Goal: Transaction & Acquisition: Download file/media

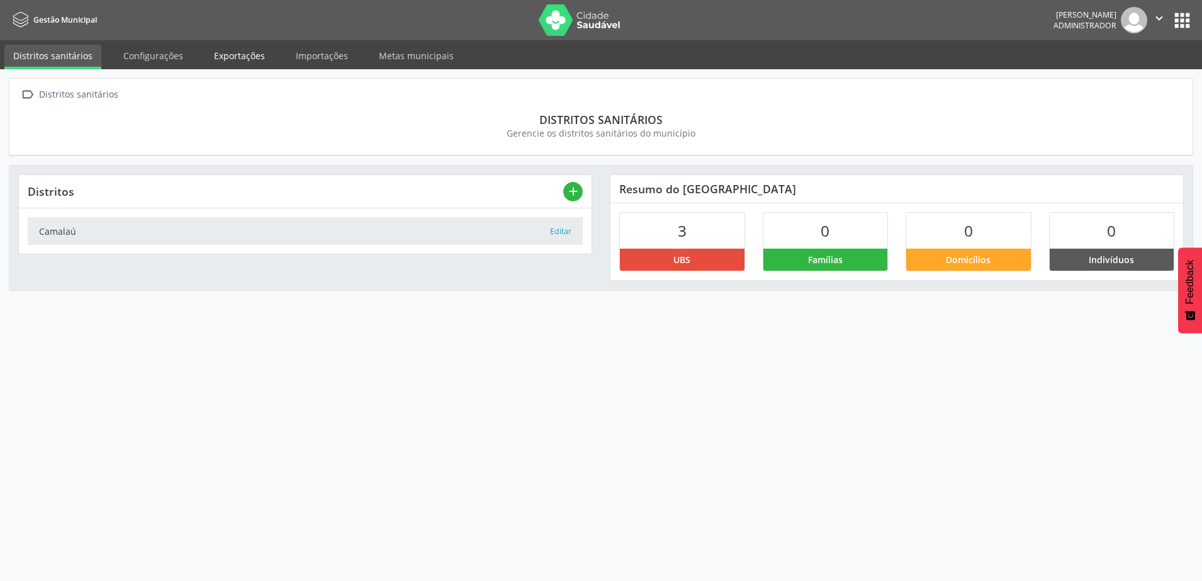
click at [254, 59] on link "Exportações" at bounding box center [239, 56] width 69 height 22
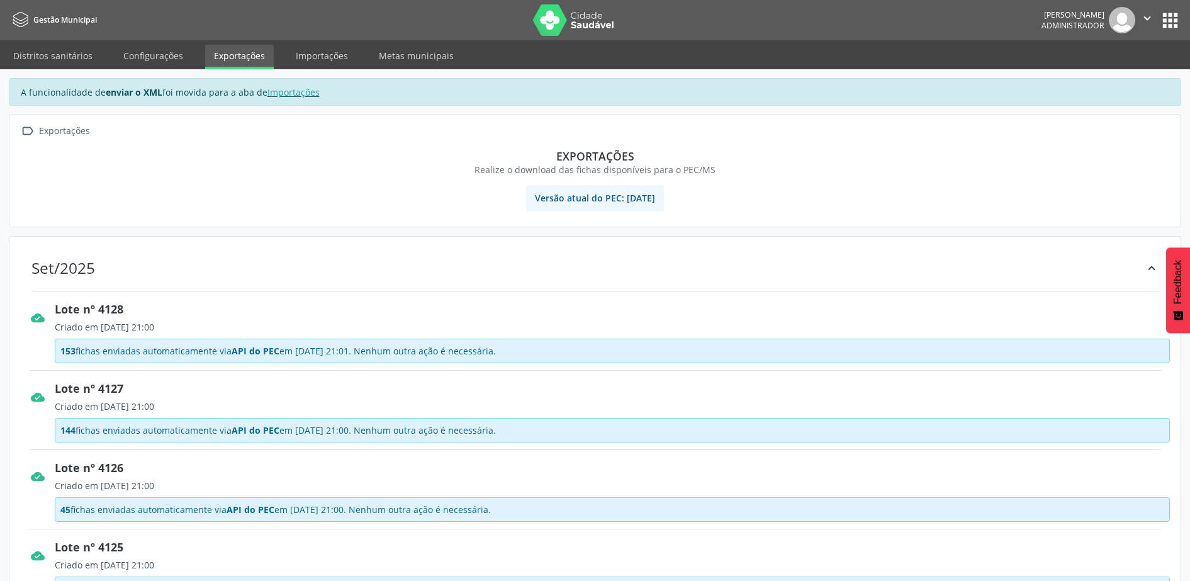
click at [1148, 21] on icon "" at bounding box center [1147, 18] width 14 height 14
click at [1097, 80] on link "Sair" at bounding box center [1115, 77] width 87 height 18
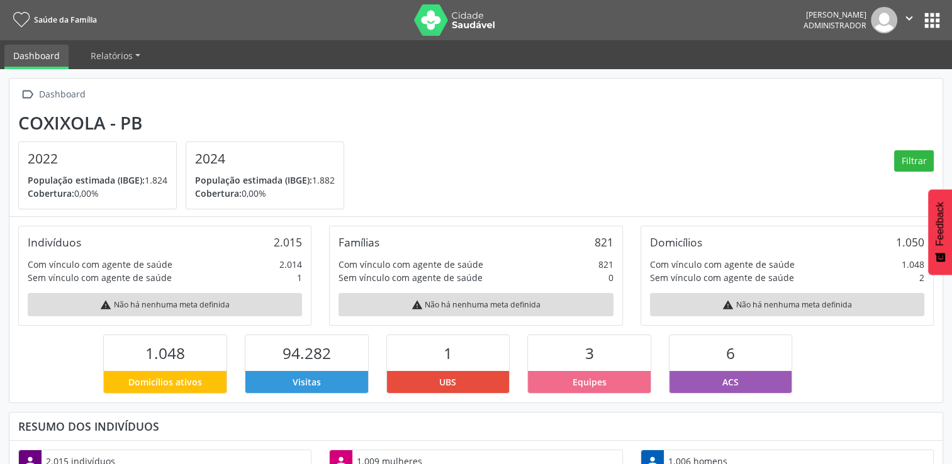
scroll to position [207, 311]
click at [926, 22] on button "apps" at bounding box center [932, 20] width 22 height 22
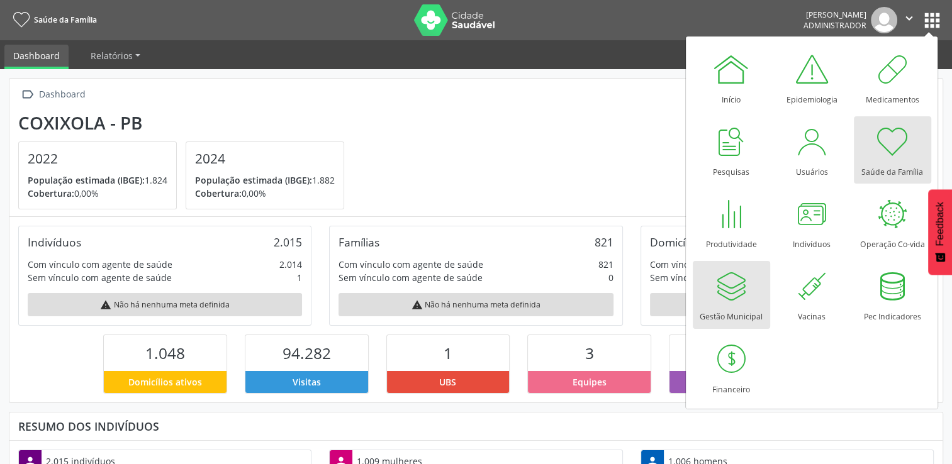
click at [740, 303] on div at bounding box center [731, 286] width 38 height 38
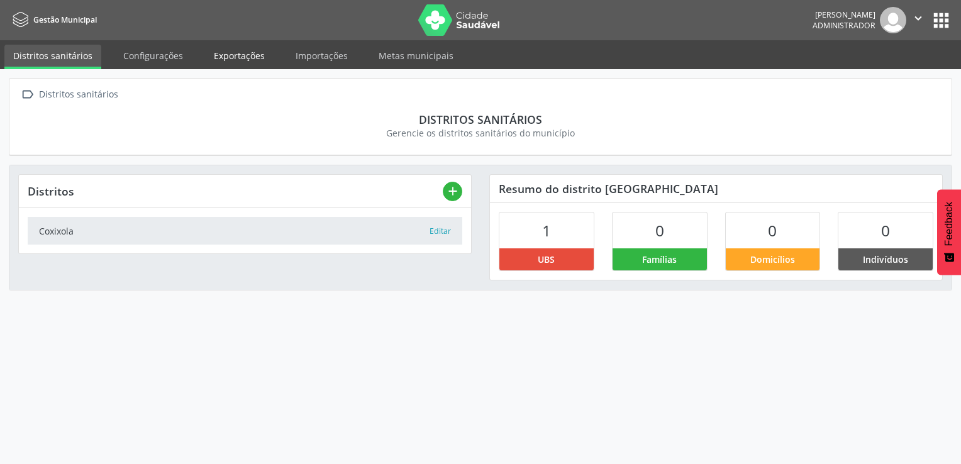
click at [228, 58] on link "Exportações" at bounding box center [239, 56] width 69 height 22
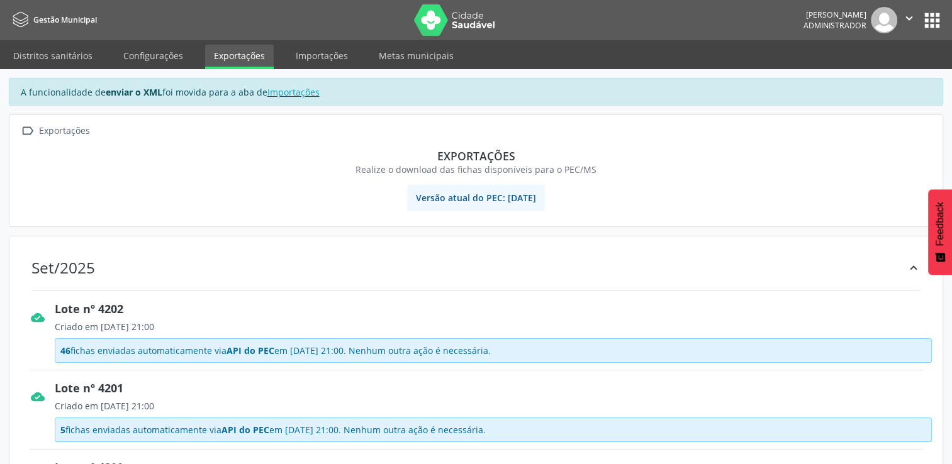
click at [903, 25] on icon "" at bounding box center [909, 18] width 14 height 14
click at [874, 84] on link "Sair" at bounding box center [877, 77] width 87 height 18
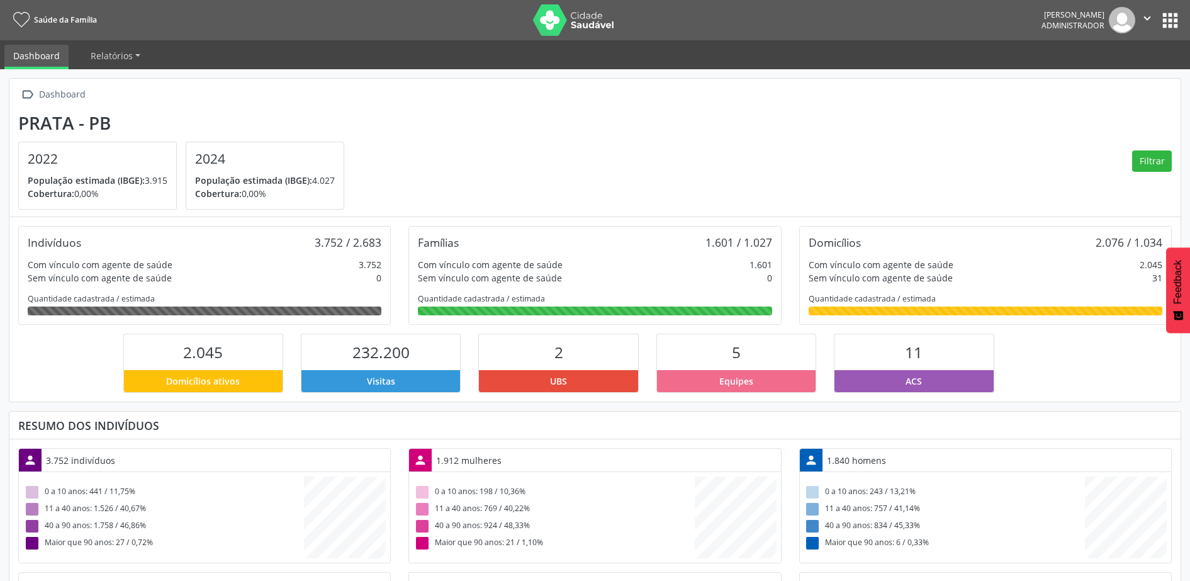
scroll to position [209, 391]
click at [1165, 26] on button "apps" at bounding box center [1170, 20] width 22 height 22
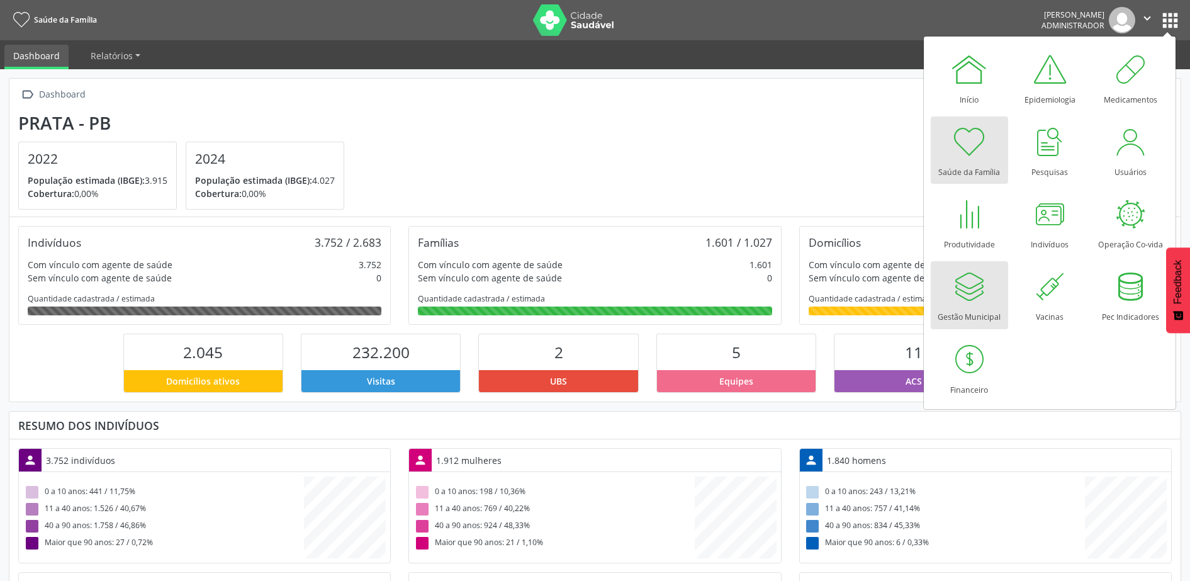
click at [987, 307] on div "Gestão Municipal" at bounding box center [968, 313] width 63 height 17
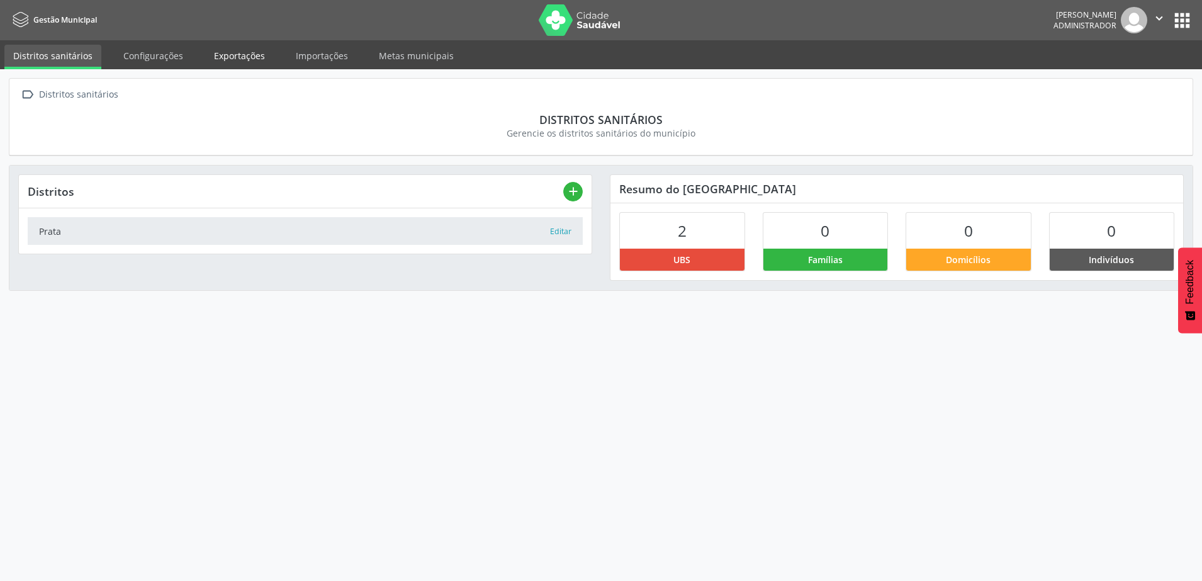
click at [250, 57] on link "Exportações" at bounding box center [239, 56] width 69 height 22
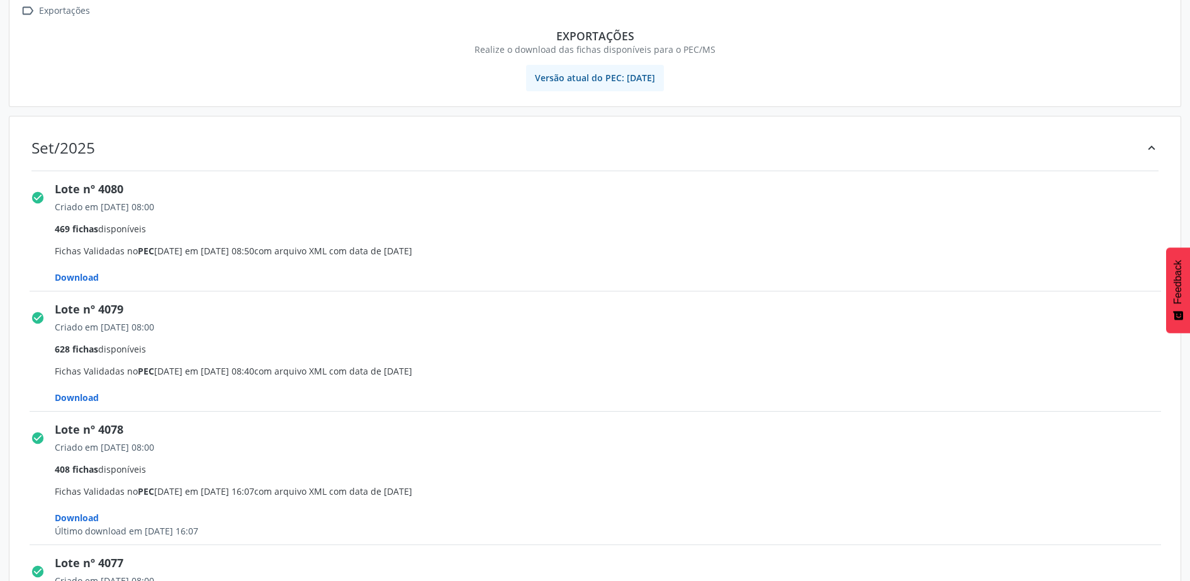
scroll to position [157, 0]
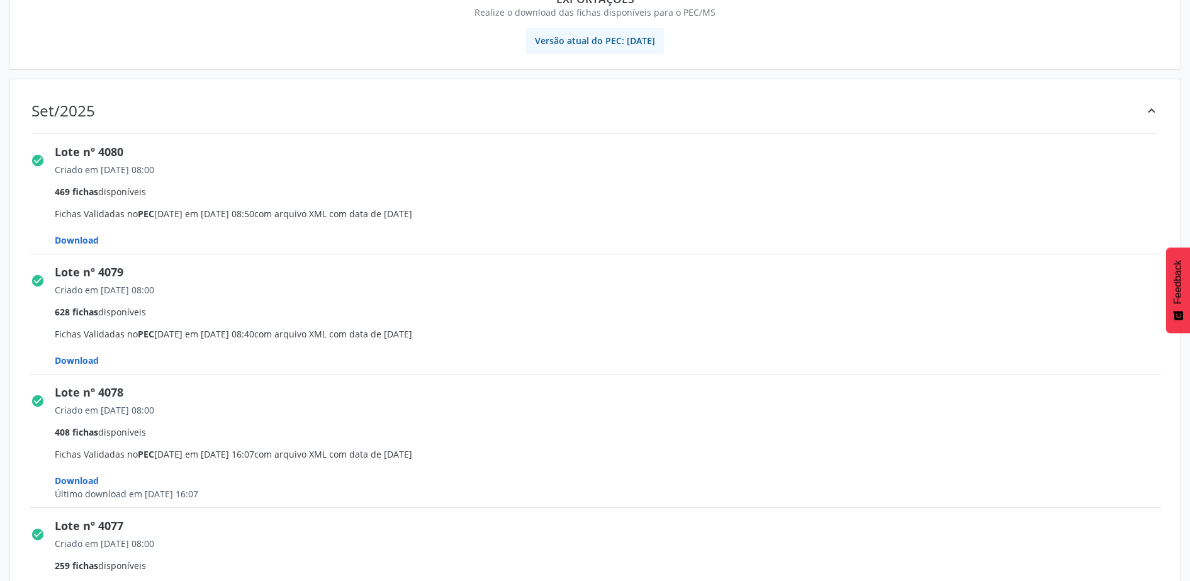
click at [86, 363] on span "Download" at bounding box center [77, 360] width 44 height 12
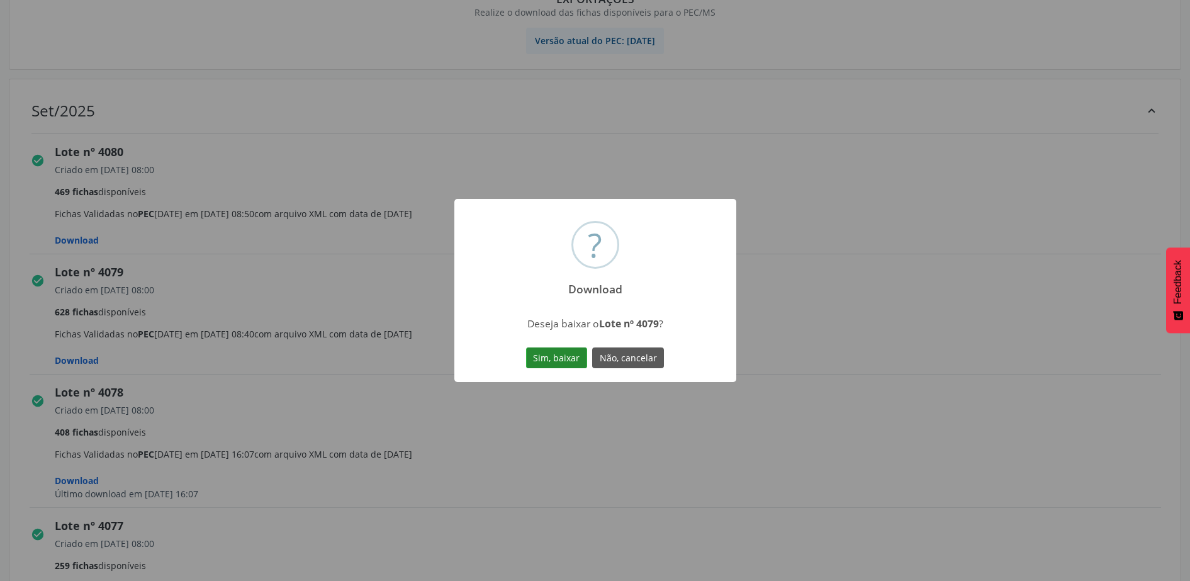
click at [573, 365] on button "Sim, baixar" at bounding box center [556, 357] width 61 height 21
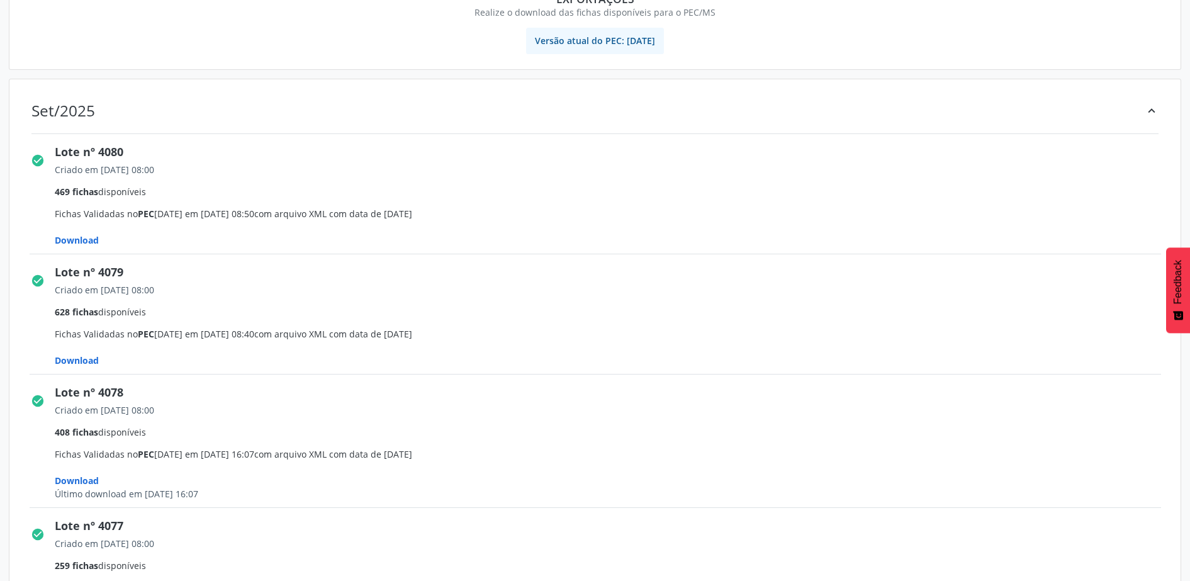
click at [76, 235] on span "Download" at bounding box center [77, 240] width 44 height 12
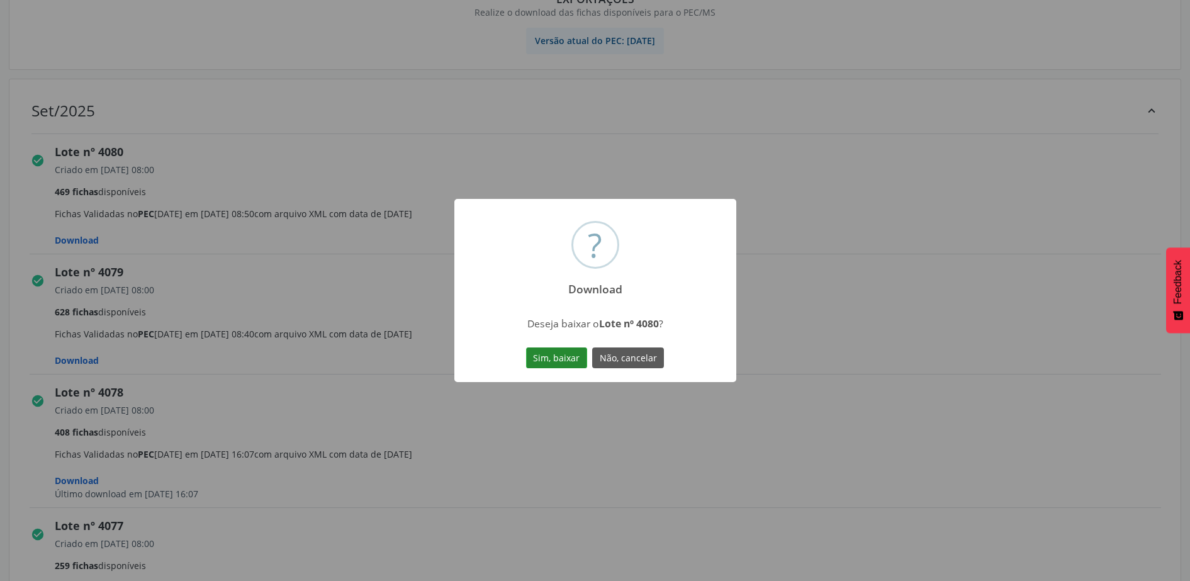
click at [556, 361] on button "Sim, baixar" at bounding box center [556, 357] width 61 height 21
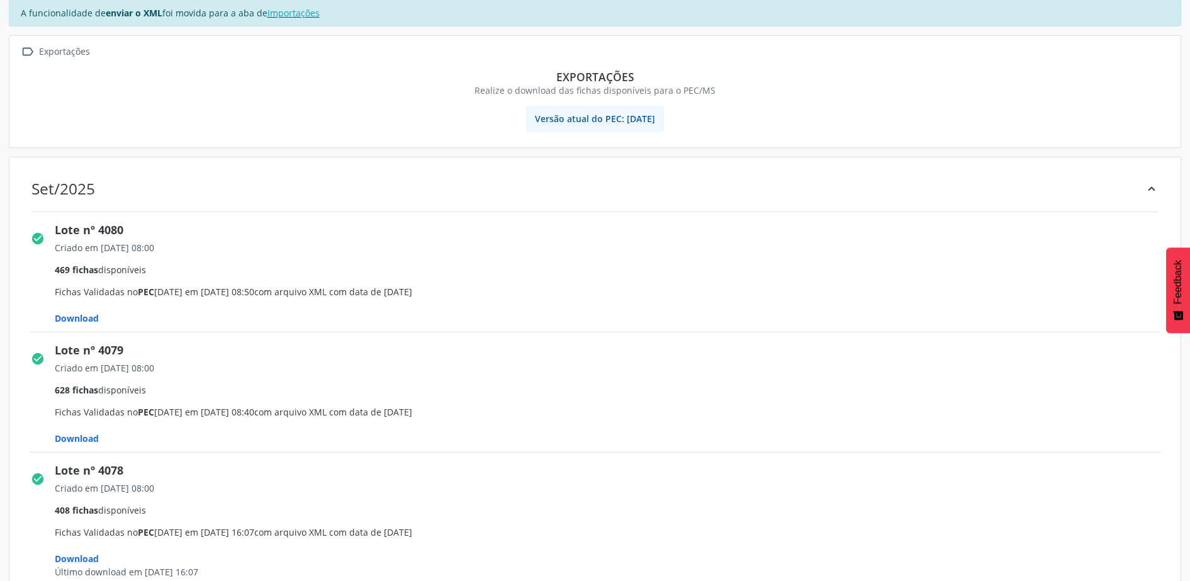
scroll to position [0, 0]
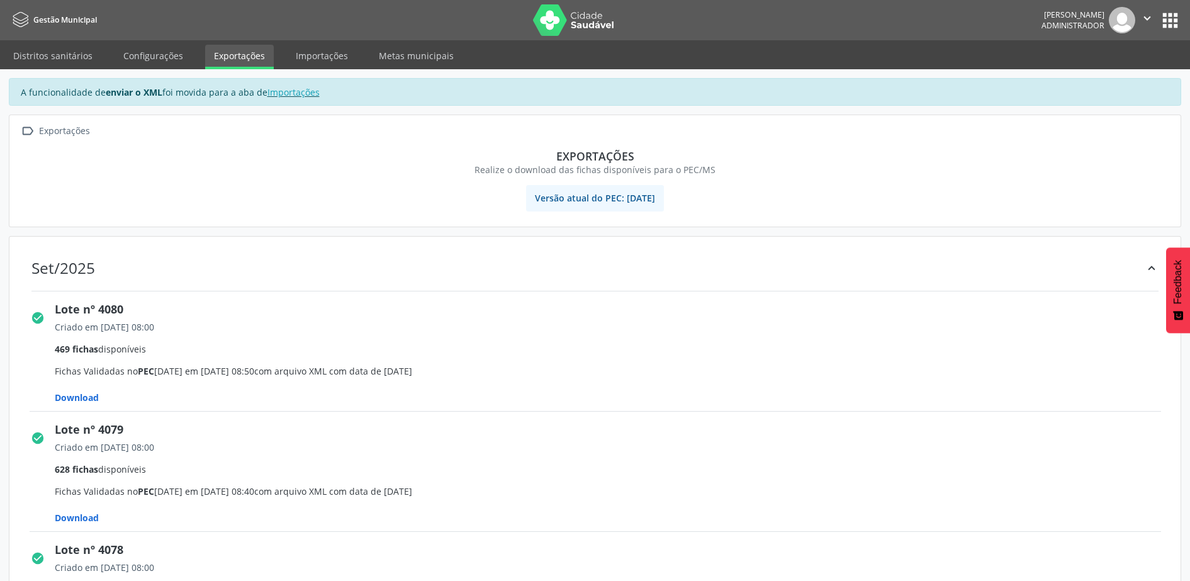
click at [1138, 29] on button "" at bounding box center [1147, 20] width 24 height 26
drag, startPoint x: 1115, startPoint y: 80, endPoint x: 1073, endPoint y: 2, distance: 88.7
click at [1115, 80] on link "Sair" at bounding box center [1115, 77] width 87 height 18
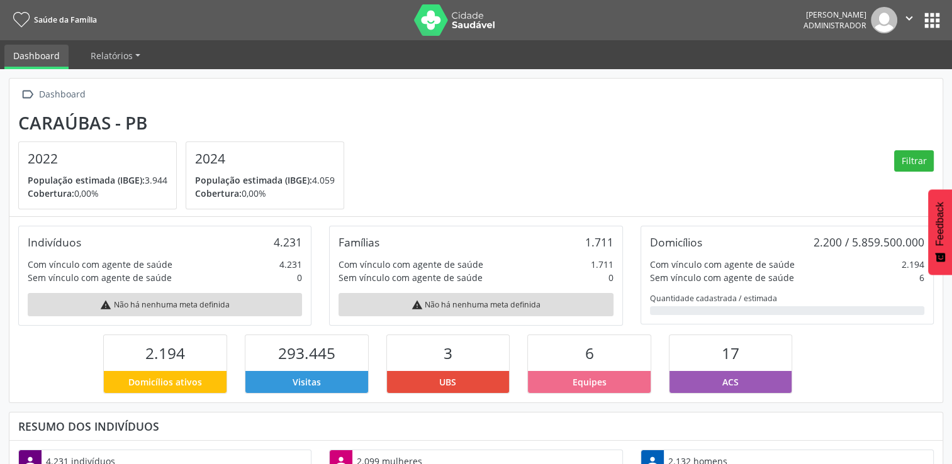
scroll to position [207, 311]
click at [937, 10] on button "apps" at bounding box center [932, 20] width 22 height 22
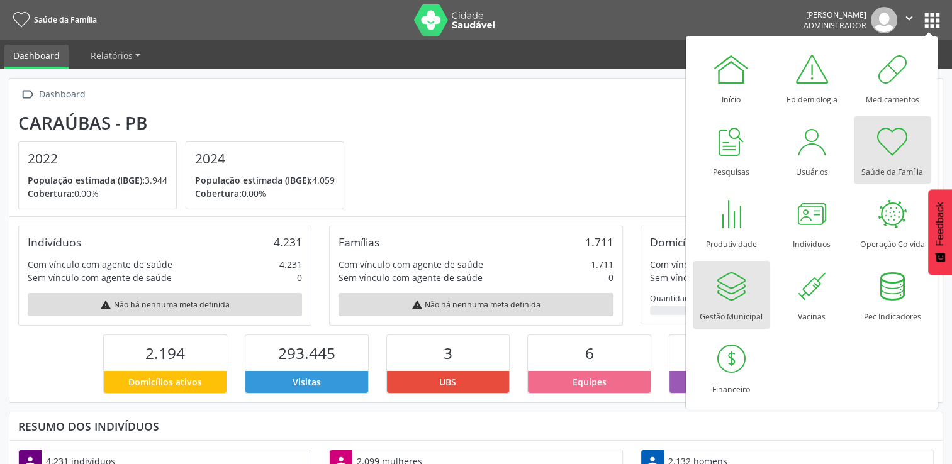
click at [724, 295] on div at bounding box center [731, 286] width 38 height 38
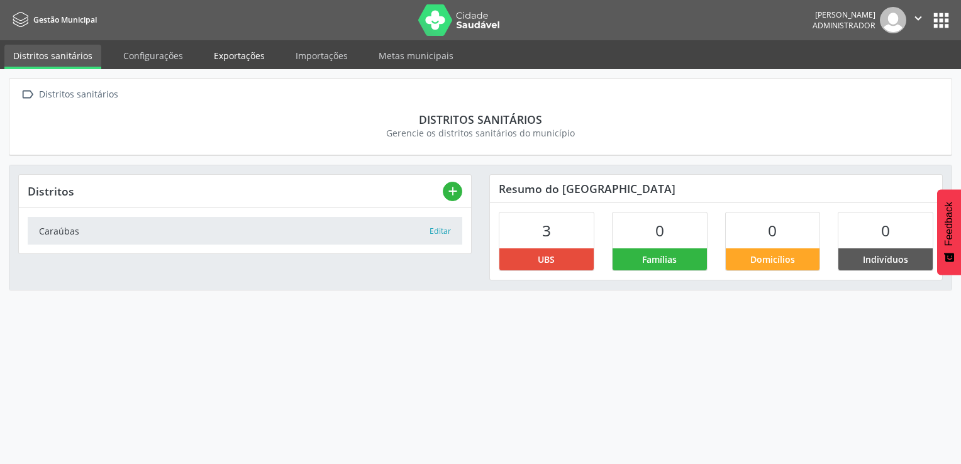
click at [216, 56] on link "Exportações" at bounding box center [239, 56] width 69 height 22
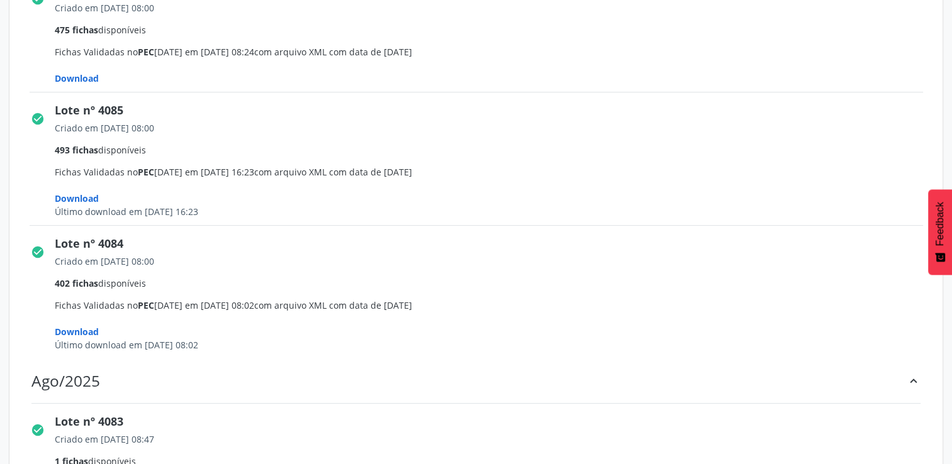
scroll to position [378, 0]
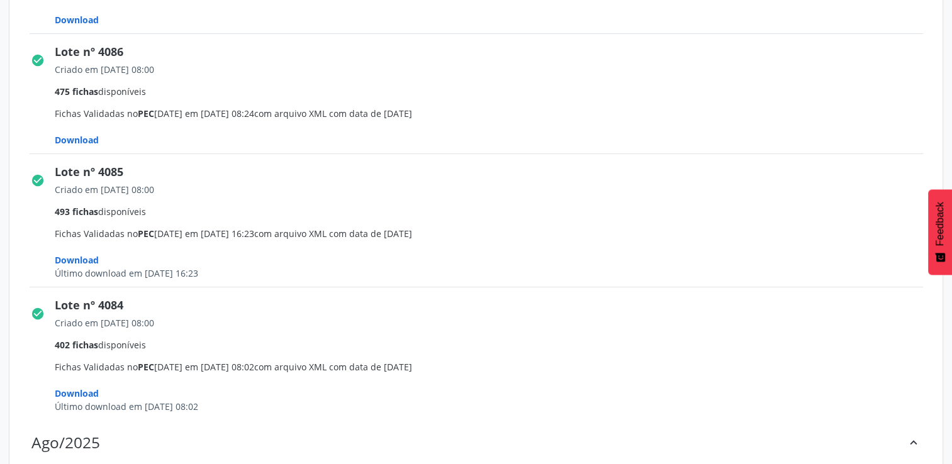
click at [91, 140] on span "Download" at bounding box center [77, 140] width 44 height 12
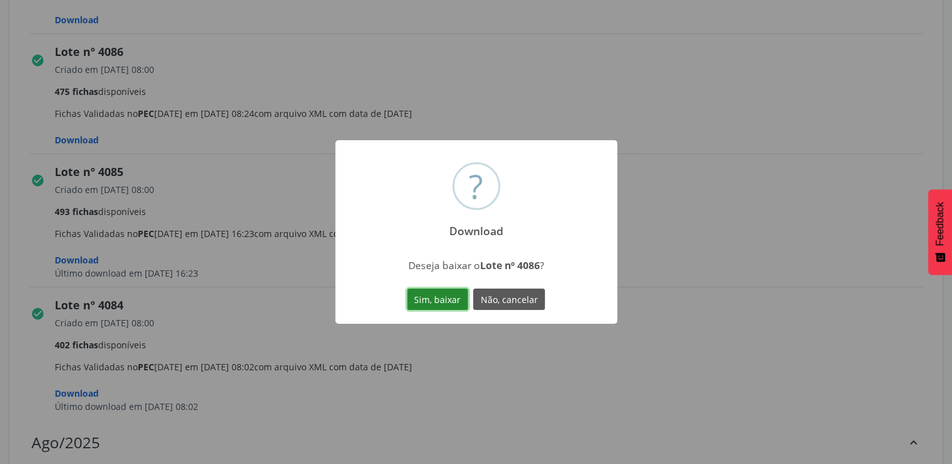
click at [455, 299] on button "Sim, baixar" at bounding box center [437, 299] width 61 height 21
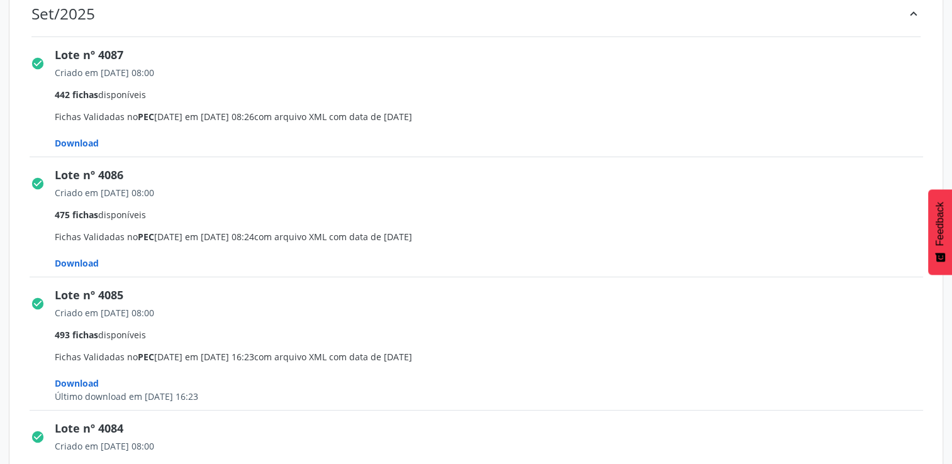
scroll to position [252, 0]
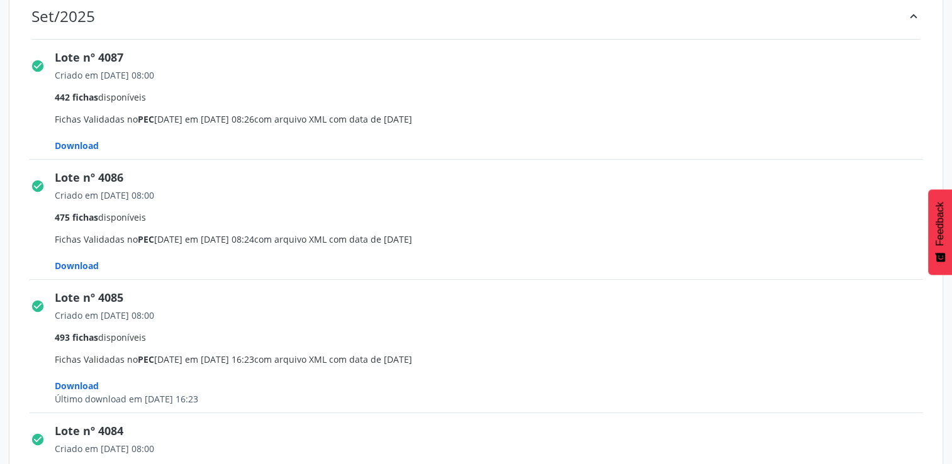
click at [91, 142] on span "Download" at bounding box center [77, 146] width 44 height 12
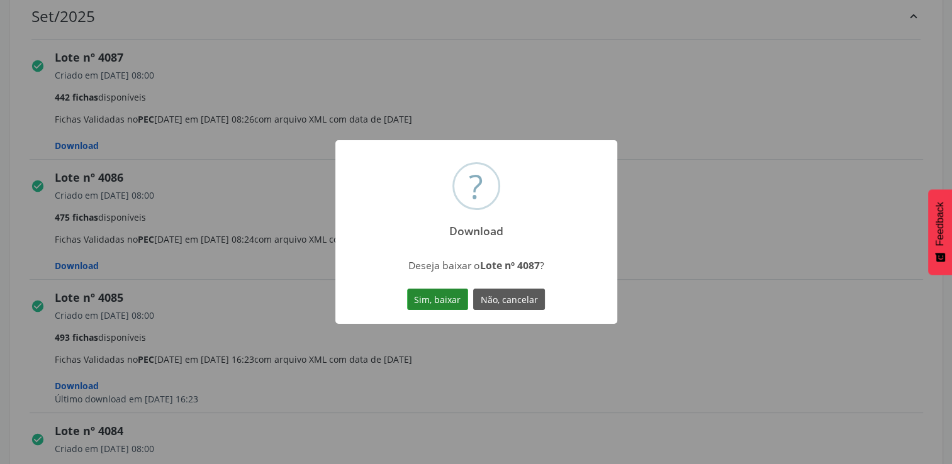
click at [422, 298] on button "Sim, baixar" at bounding box center [437, 299] width 61 height 21
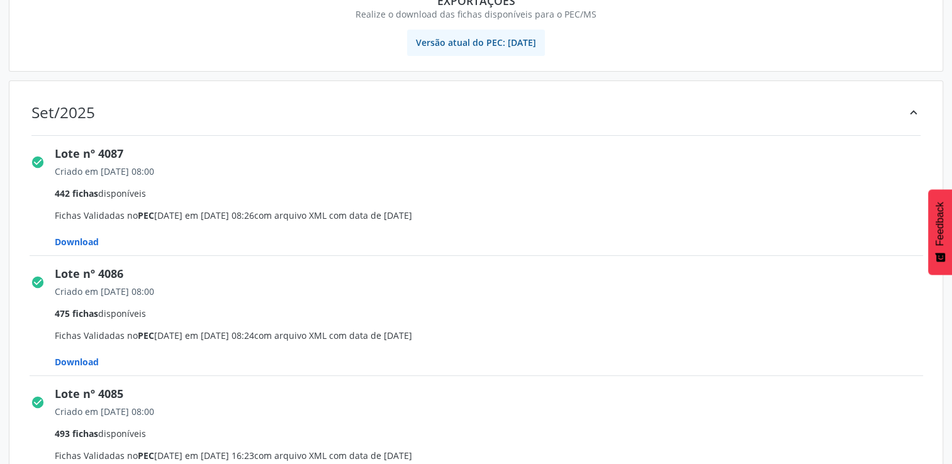
scroll to position [126, 0]
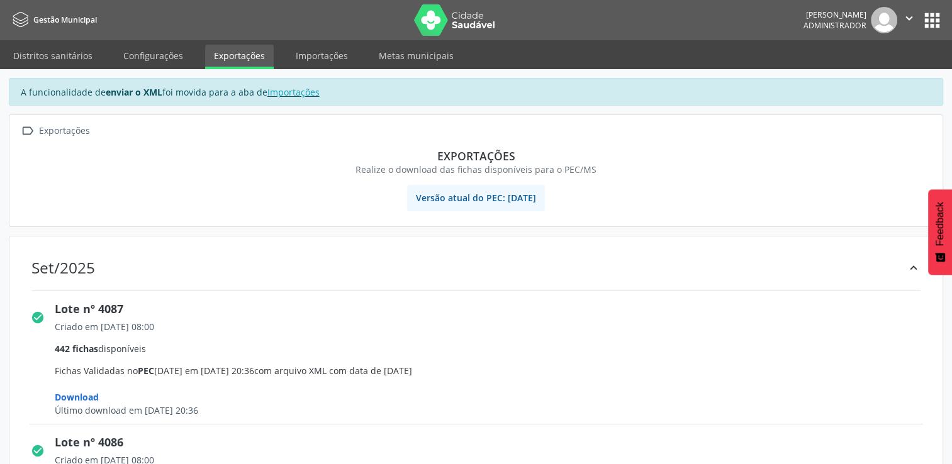
click at [901, 19] on button "" at bounding box center [909, 20] width 24 height 26
click at [900, 60] on ul "Configurações Sair" at bounding box center [877, 63] width 88 height 55
click at [895, 72] on link "Sair" at bounding box center [877, 77] width 87 height 18
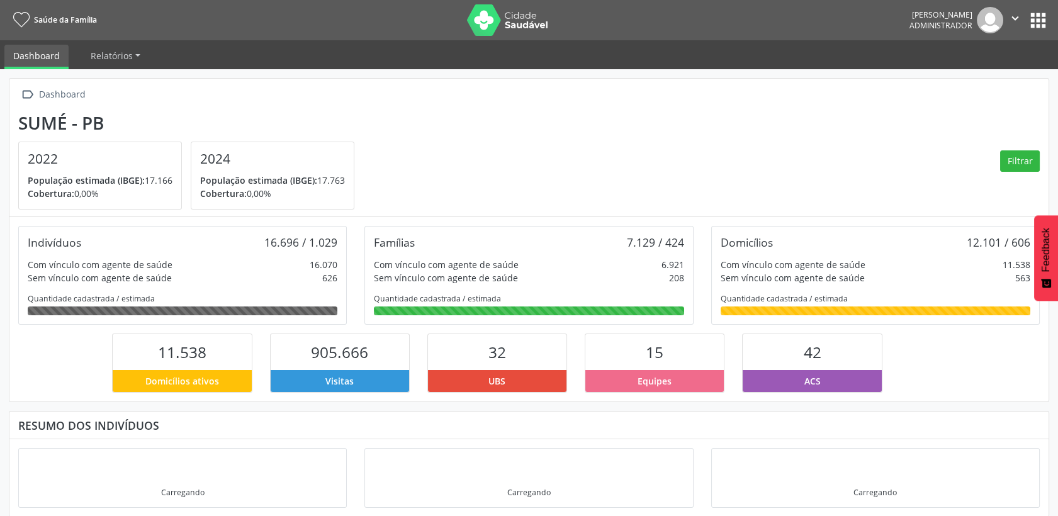
click at [1045, 27] on button "apps" at bounding box center [1038, 20] width 22 height 22
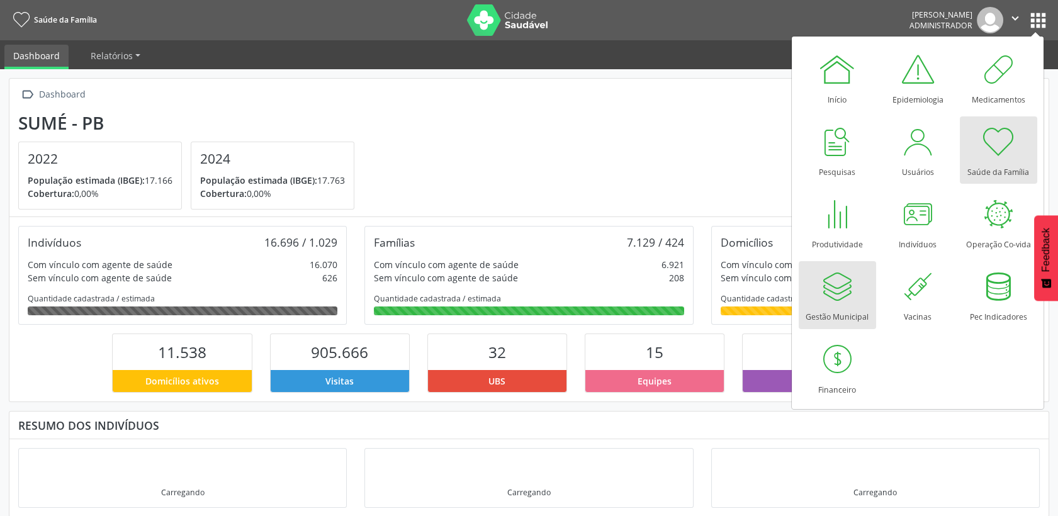
click at [841, 298] on div at bounding box center [837, 286] width 38 height 38
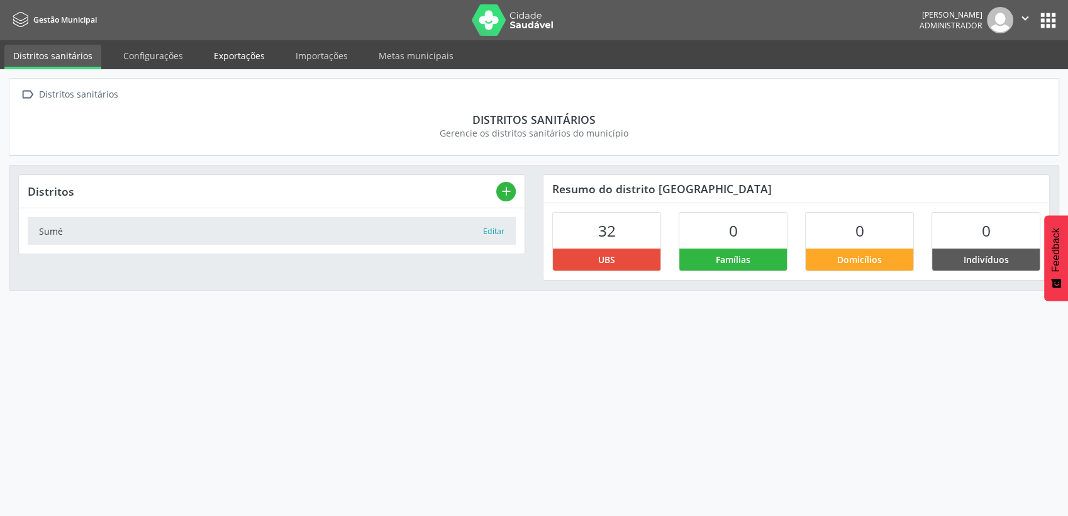
click at [233, 58] on link "Exportações" at bounding box center [239, 56] width 69 height 22
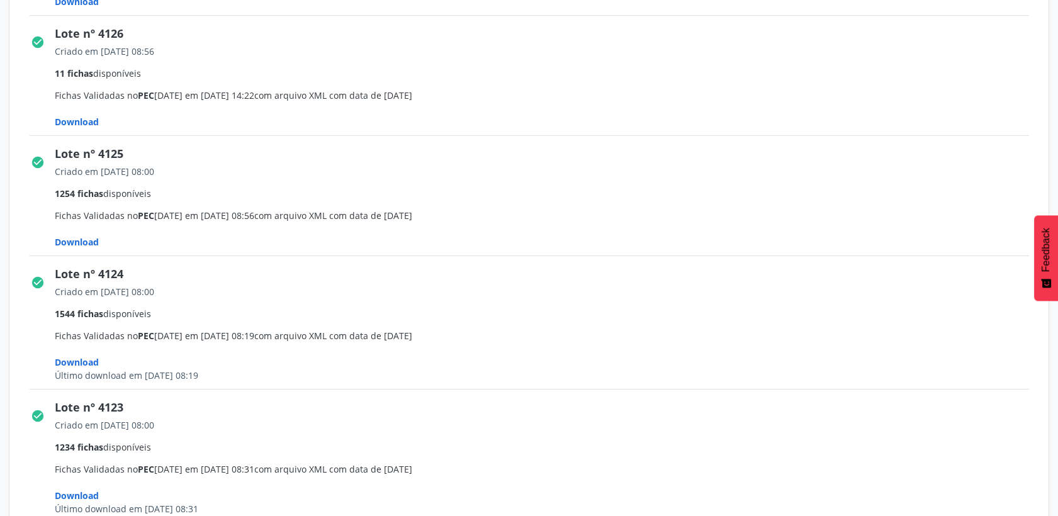
scroll to position [419, 0]
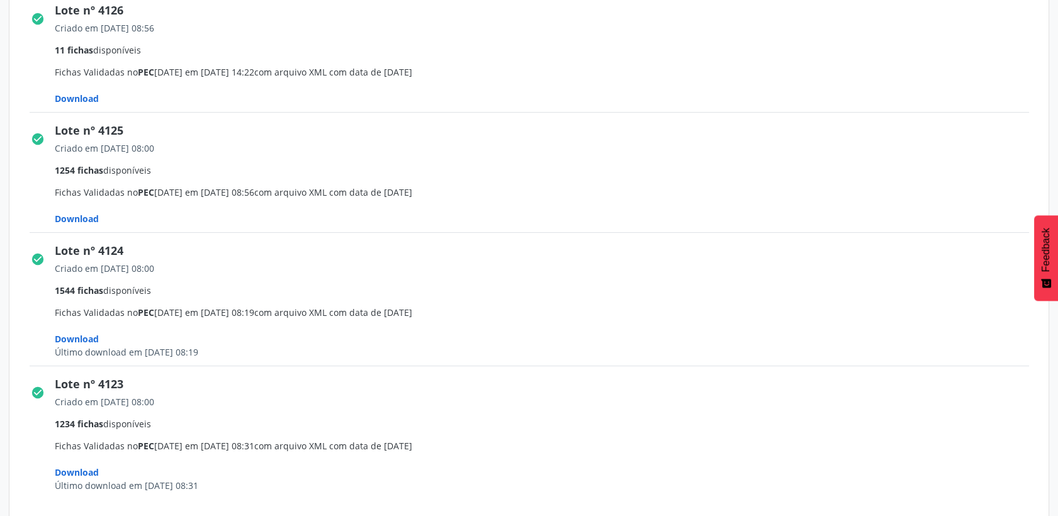
click at [91, 218] on span "Download" at bounding box center [77, 219] width 44 height 12
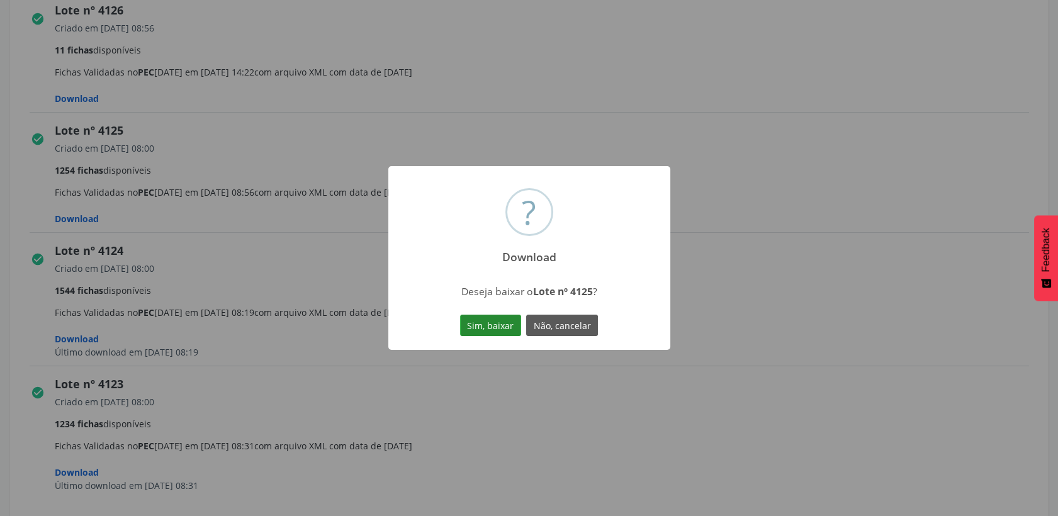
click at [503, 323] on button "Sim, baixar" at bounding box center [490, 325] width 61 height 21
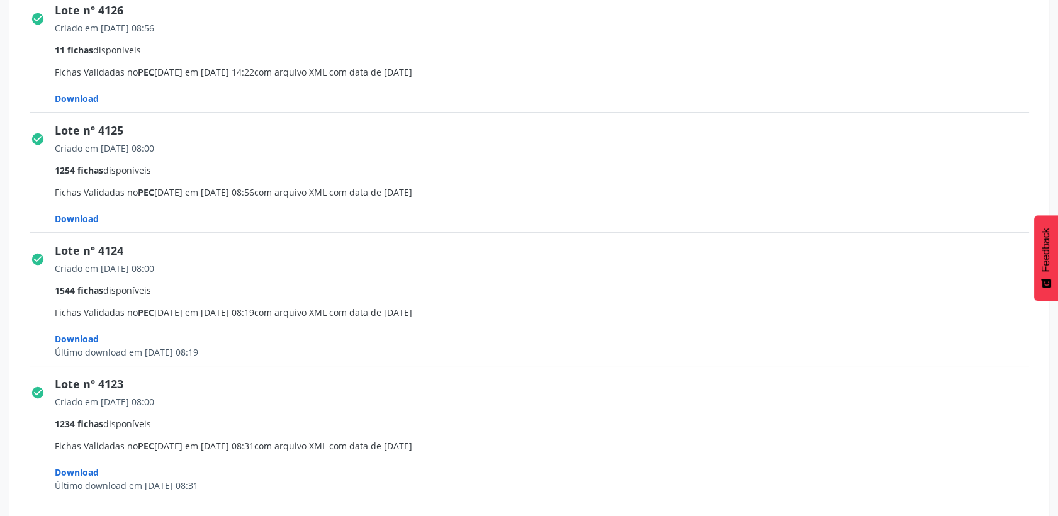
click at [92, 95] on span "Download" at bounding box center [77, 98] width 44 height 12
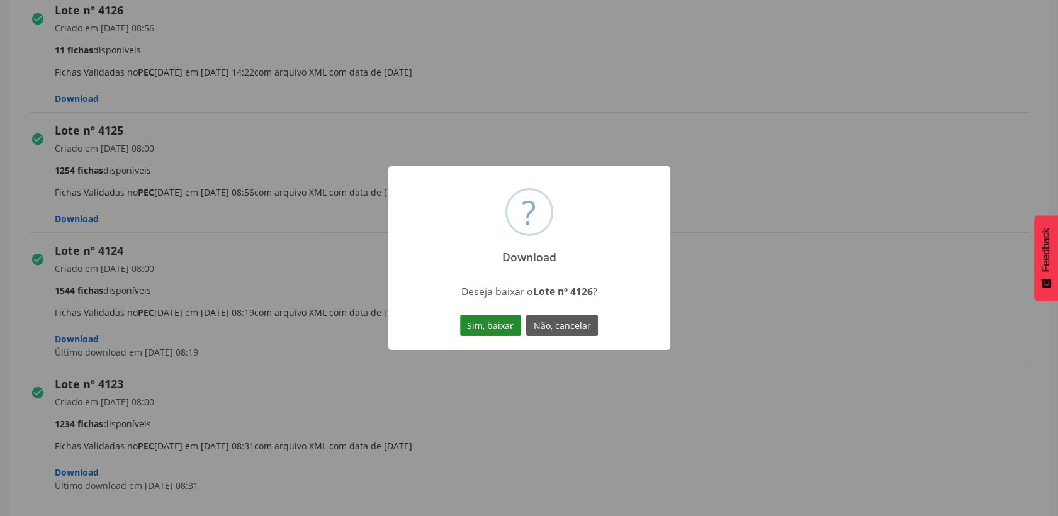
click at [473, 325] on button "Sim, baixar" at bounding box center [490, 325] width 61 height 21
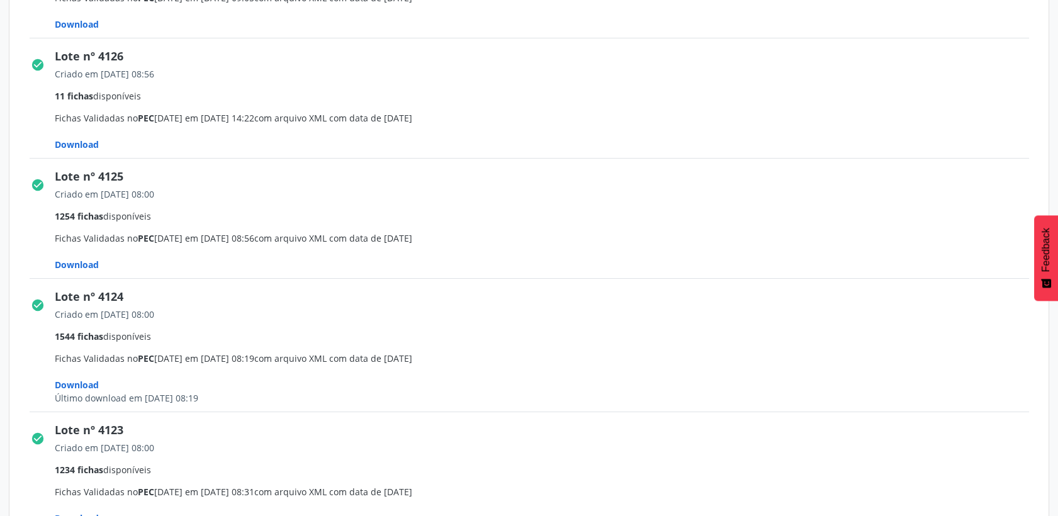
scroll to position [349, 0]
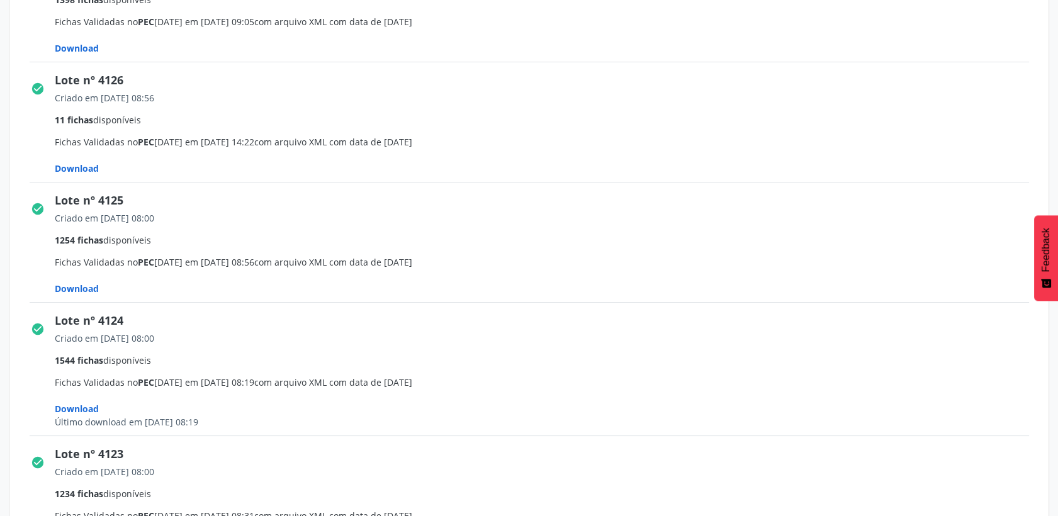
click at [89, 48] on span "Download" at bounding box center [77, 48] width 44 height 12
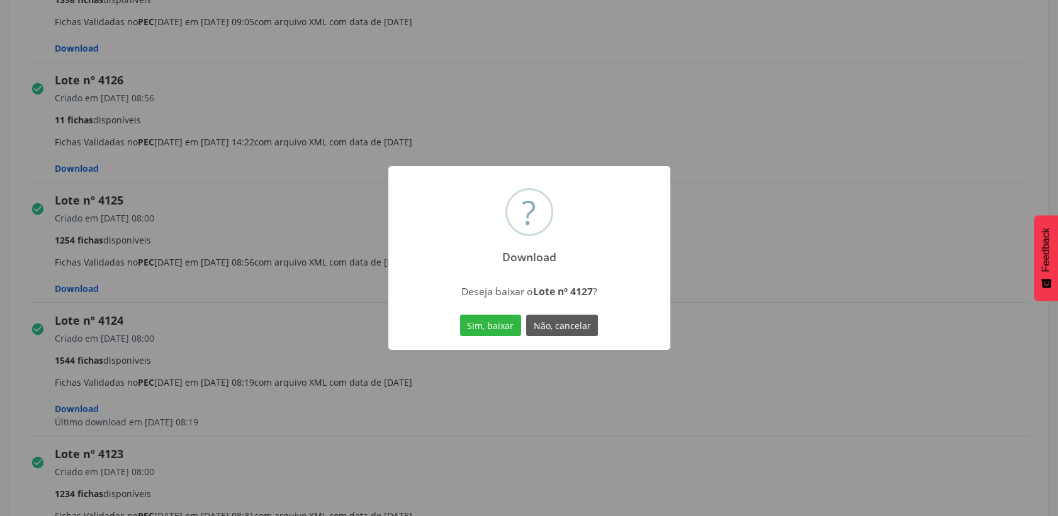
click at [475, 312] on div "Sim, baixar Não, cancelar" at bounding box center [529, 325] width 144 height 26
click at [475, 323] on button "Sim, baixar" at bounding box center [490, 325] width 61 height 21
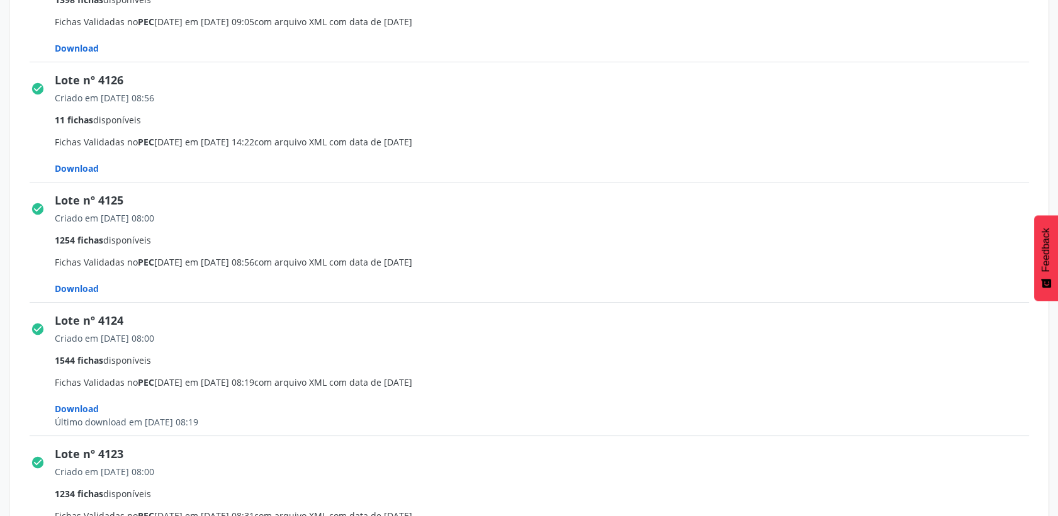
scroll to position [279, 0]
